Goal: Find specific page/section: Find specific page/section

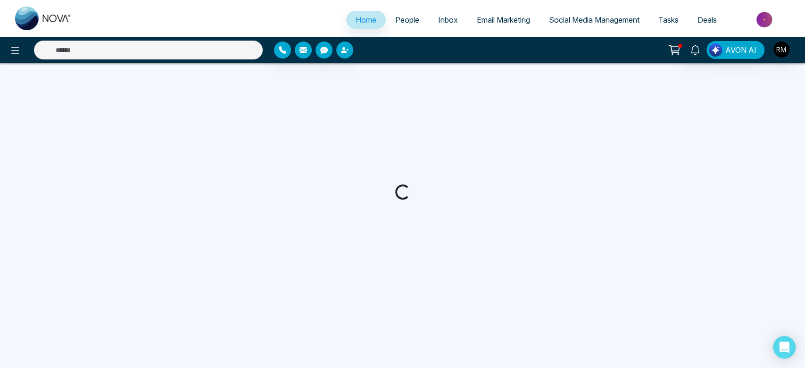
select select "*"
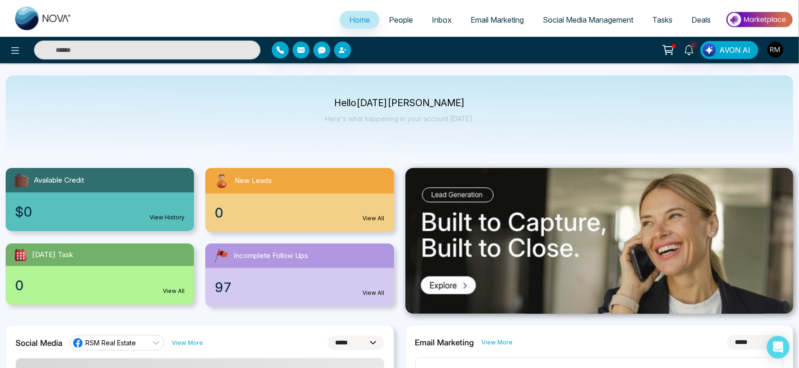
click at [401, 18] on span "People" at bounding box center [401, 19] width 24 height 9
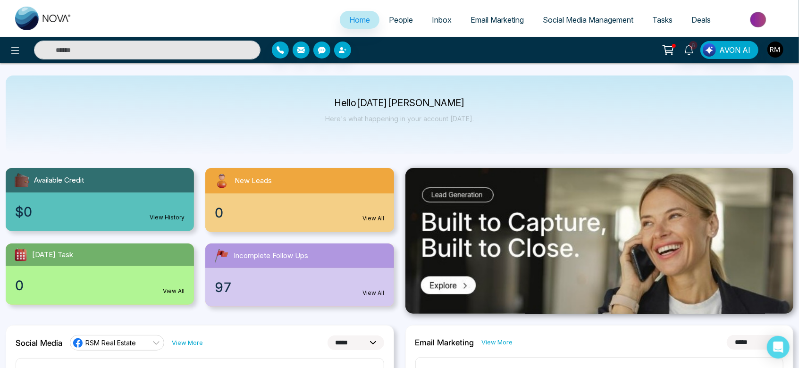
click at [400, 21] on span "People" at bounding box center [401, 19] width 24 height 9
